Goal: Register for event/course

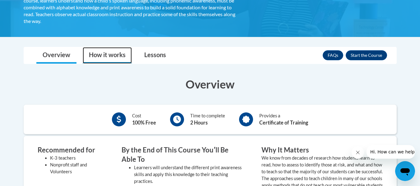
click at [104, 57] on link "How it works" at bounding box center [107, 55] width 49 height 16
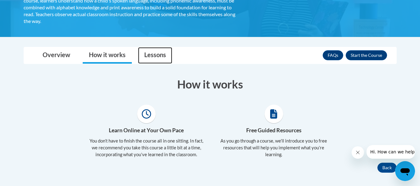
drag, startPoint x: 160, startPoint y: 54, endPoint x: 199, endPoint y: 93, distance: 54.4
click at [160, 54] on link "Lessons" at bounding box center [155, 55] width 34 height 16
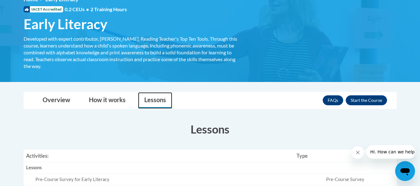
scroll to position [109, 0]
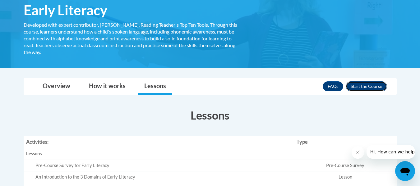
click at [370, 86] on button "Enroll" at bounding box center [366, 87] width 41 height 10
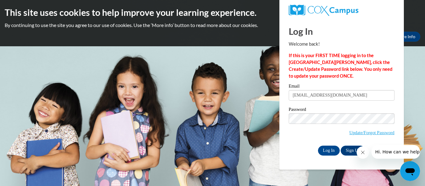
click at [318, 146] on input "Log In" at bounding box center [329, 151] width 22 height 10
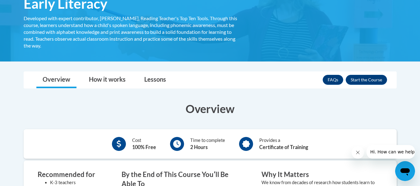
scroll to position [124, 0]
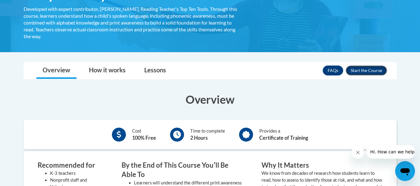
click at [367, 70] on button "Enroll" at bounding box center [366, 71] width 41 height 10
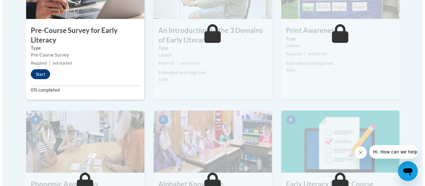
scroll to position [249, 0]
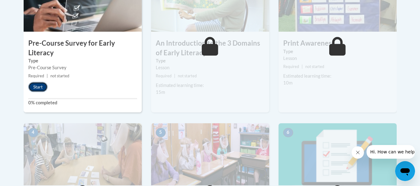
click at [39, 87] on button "Start" at bounding box center [37, 87] width 19 height 10
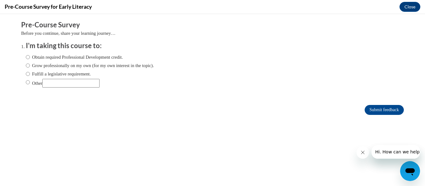
scroll to position [0, 0]
click at [26, 57] on input "Obtain required Professional Development credit." at bounding box center [28, 57] width 4 height 7
radio input "true"
click at [375, 112] on input "Submit feedback" at bounding box center [384, 110] width 39 height 10
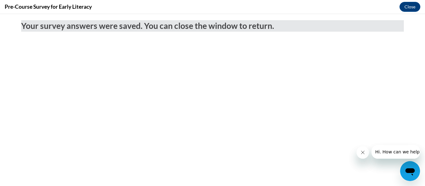
click at [363, 153] on icon "Close message from company" at bounding box center [362, 152] width 5 height 5
click at [410, 9] on button "Close" at bounding box center [410, 7] width 21 height 10
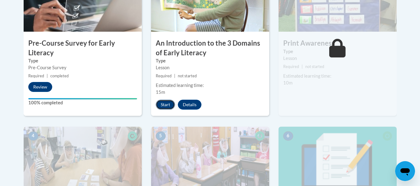
click at [166, 106] on button "Start" at bounding box center [165, 105] width 19 height 10
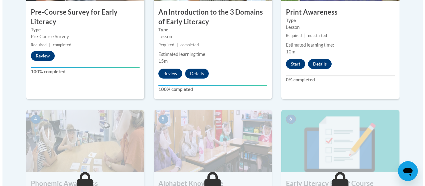
scroll to position [216, 0]
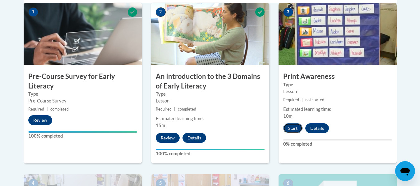
click at [289, 129] on button "Start" at bounding box center [293, 129] width 19 height 10
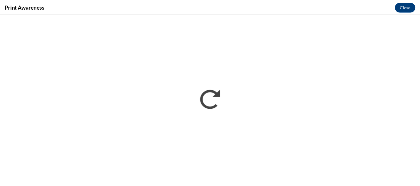
scroll to position [0, 0]
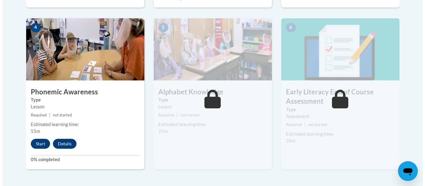
scroll to position [373, 0]
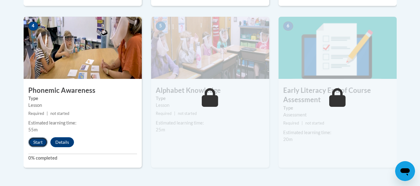
click at [37, 139] on button "Start" at bounding box center [37, 143] width 19 height 10
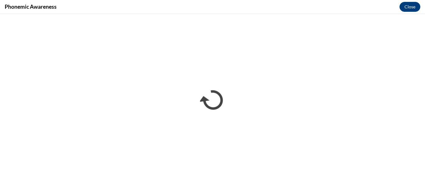
scroll to position [0, 0]
